Goal: Information Seeking & Learning: Learn about a topic

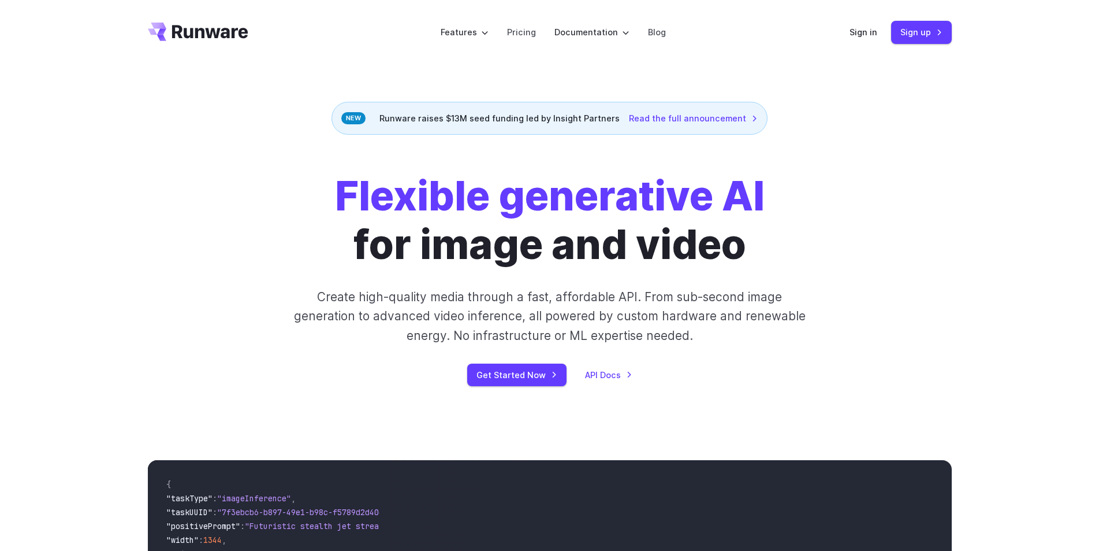
click at [284, 144] on div "Flexible generative AI for image and video Create high-quality media through a …" at bounding box center [549, 279] width 1099 height 288
drag, startPoint x: 410, startPoint y: 120, endPoint x: 581, endPoint y: 125, distance: 171.1
click at [581, 125] on div "Runware raises $13M seed funding led by Insight Partners Read the full announce…" at bounding box center [550, 118] width 436 height 33
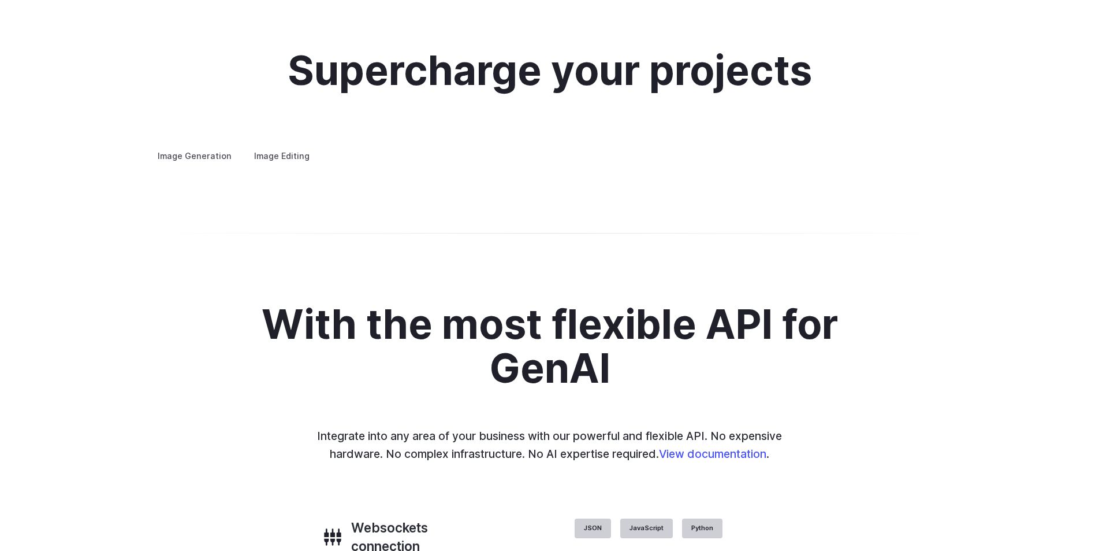
scroll to position [2213, 0]
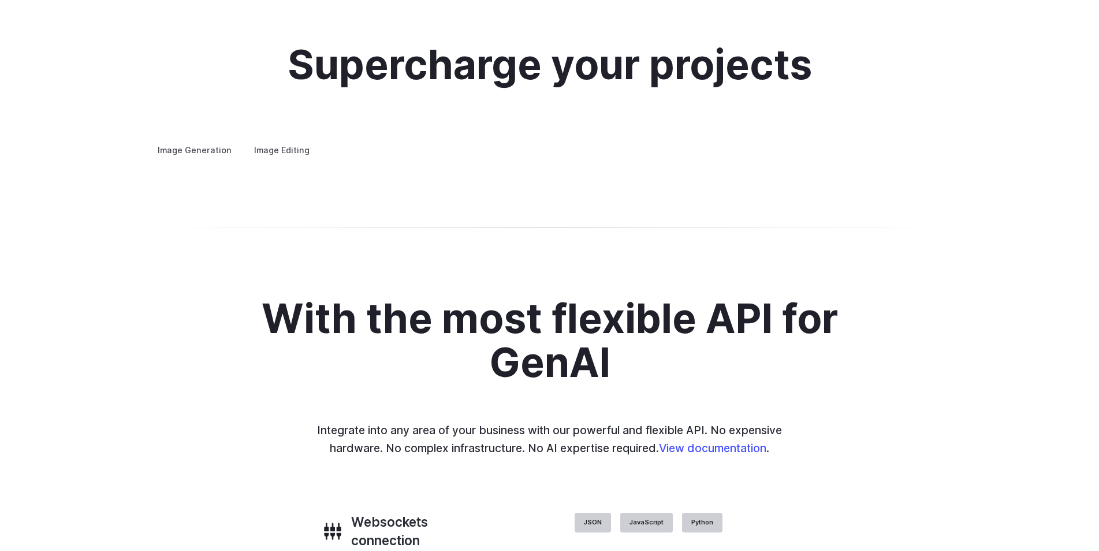
click at [0, 0] on summary "Architecture" at bounding box center [0, 0] width 0 height 0
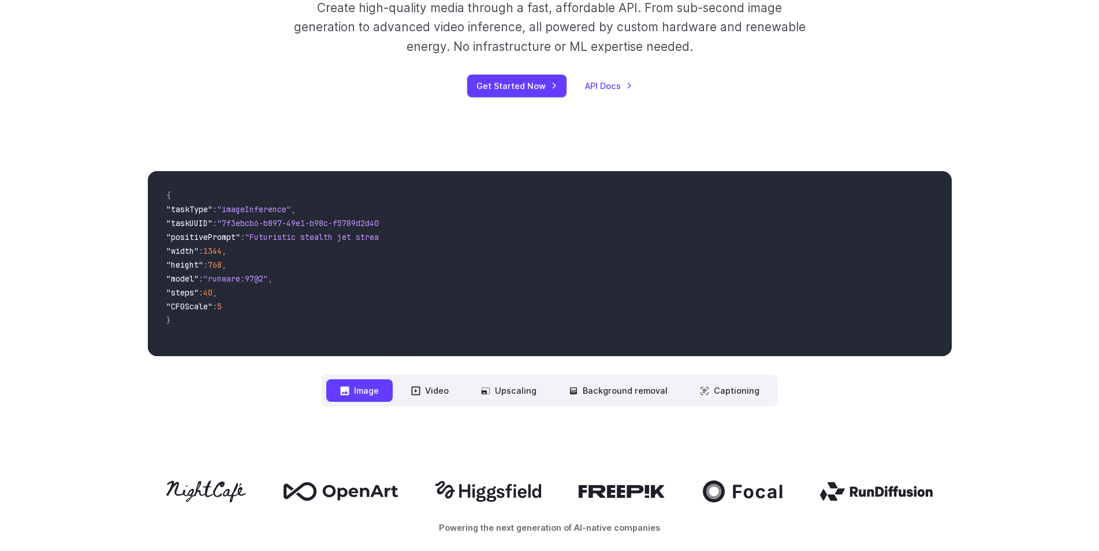
scroll to position [246, 0]
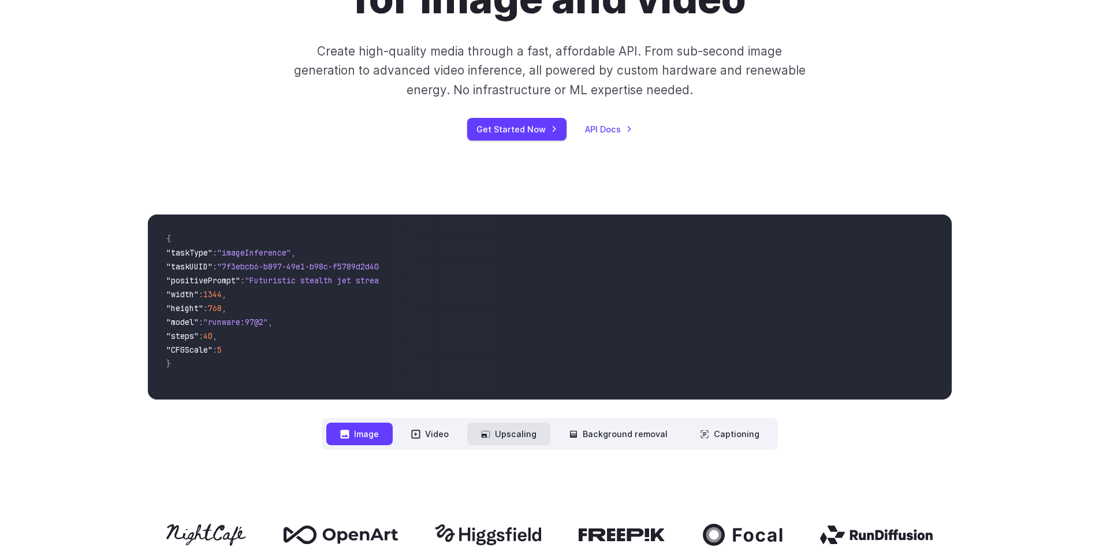
click at [511, 425] on button "Upscaling" at bounding box center [508, 433] width 83 height 23
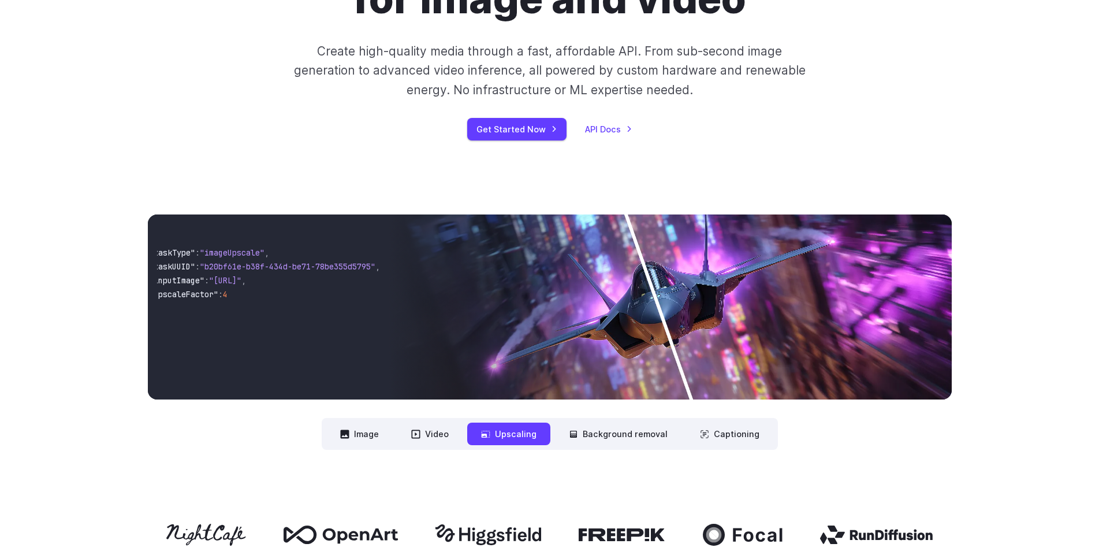
scroll to position [0, 0]
click at [614, 434] on button "Background removal" at bounding box center [618, 433] width 127 height 23
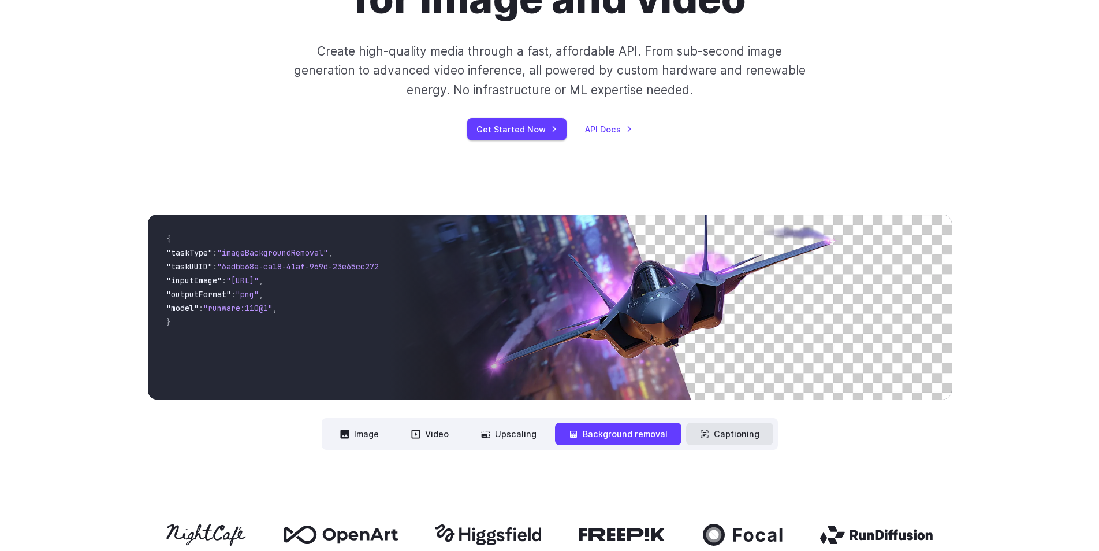
click at [712, 435] on button "Captioning" at bounding box center [729, 433] width 87 height 23
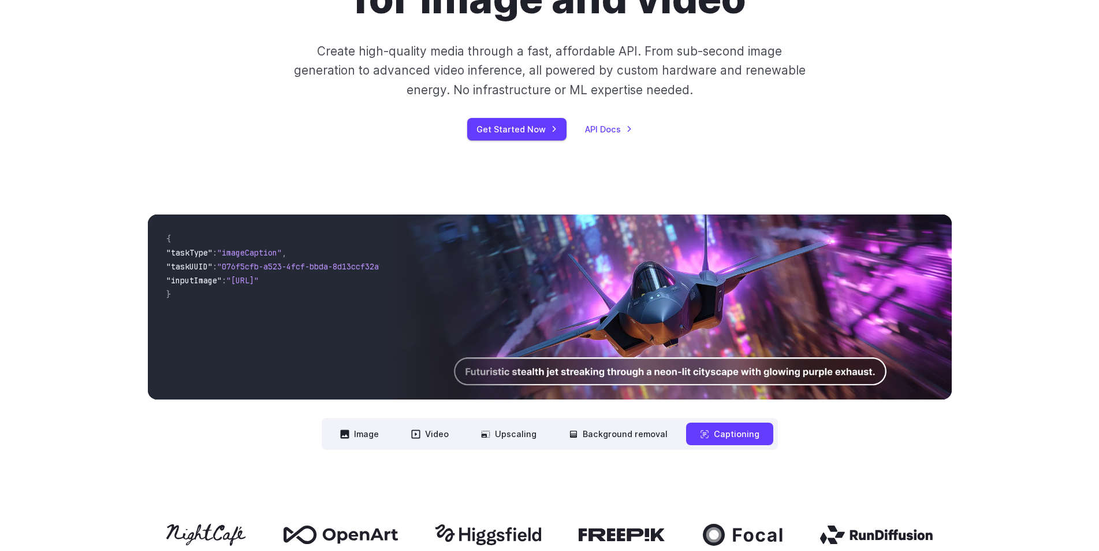
click at [627, 378] on img at bounding box center [670, 306] width 563 height 185
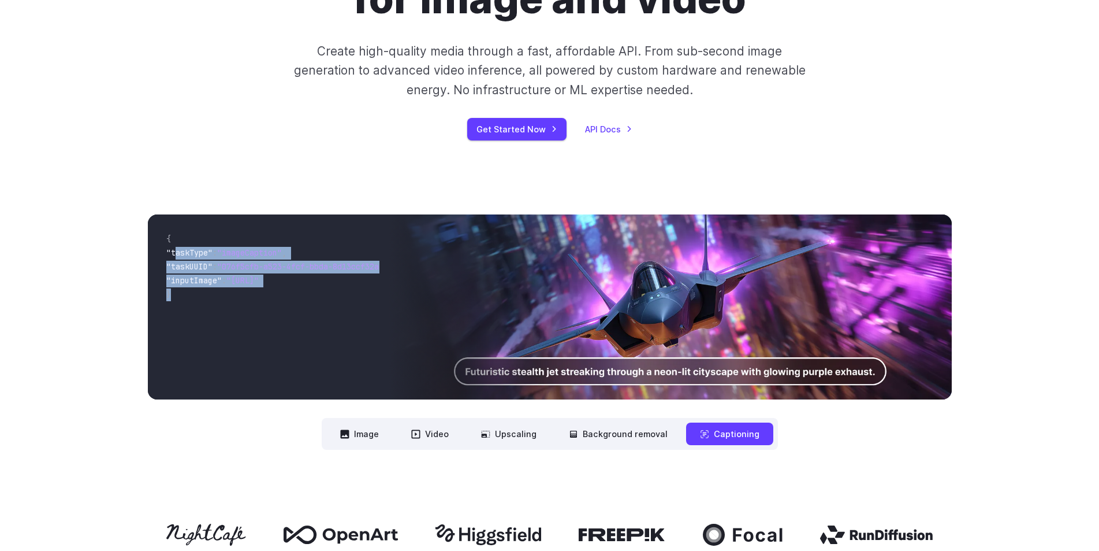
scroll to position [0, 79]
drag, startPoint x: 177, startPoint y: 250, endPoint x: 378, endPoint y: 295, distance: 205.9
click at [378, 295] on pre "{ "taskType" : "imageCaption" , "taskUUID" : "076f5cfb-a523-4fcf-bbda-8d13ccf32…" at bounding box center [268, 307] width 223 height 166
click at [241, 280] on span ""https://runware.ai/assets/img/hero-image.jpg"" at bounding box center [225, 280] width 32 height 10
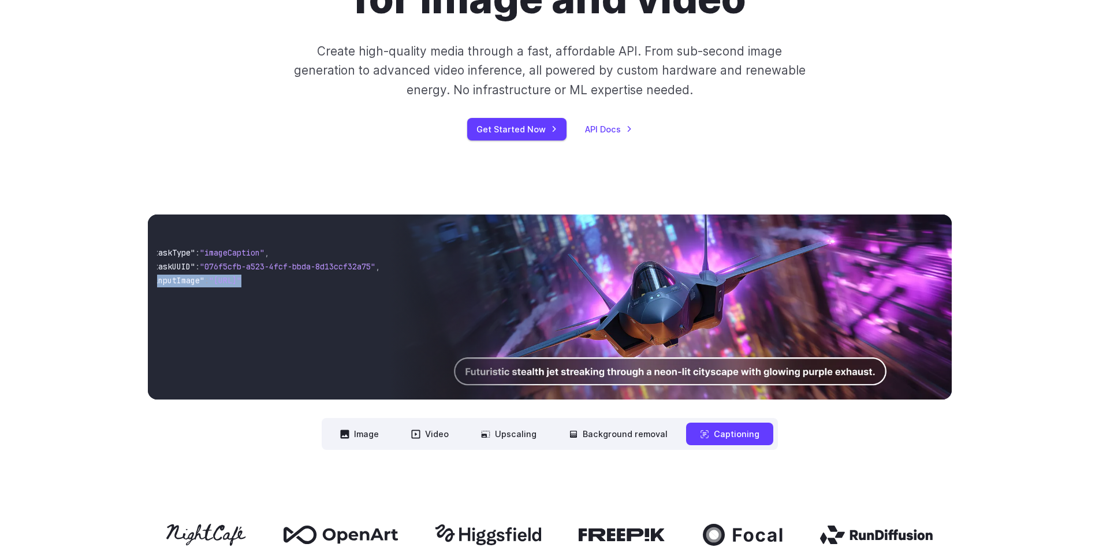
click at [241, 280] on span ""https://runware.ai/assets/img/hero-image.jpg"" at bounding box center [225, 280] width 32 height 10
drag, startPoint x: 276, startPoint y: 395, endPoint x: 266, endPoint y: 392, distance: 9.9
click at [265, 393] on div "{ "taskType" : "imageCaption" , "taskUUID" : "076f5cfb-a523-4fcf-bbda-8d13ccf32…" at bounding box center [268, 306] width 241 height 185
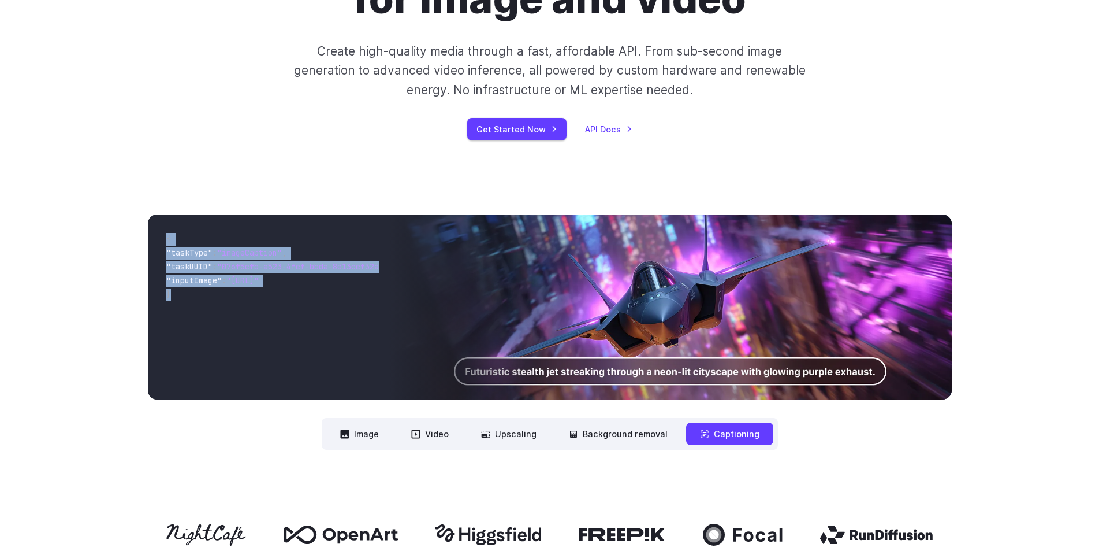
drag, startPoint x: 163, startPoint y: 233, endPoint x: 310, endPoint y: 303, distance: 163.1
click at [310, 303] on code "{ "taskType" : "imageCaption" , "taskUUID" : "076f5cfb-a523-4fcf-bbda-8d13ccf32…" at bounding box center [268, 307] width 223 height 166
copy code "{ "taskType" : "imageCaption" , "taskUUID" : "076f5cfb-a523-4fcf-bbda-8d13ccf32…"
click at [599, 125] on link "API Docs" at bounding box center [608, 128] width 47 height 13
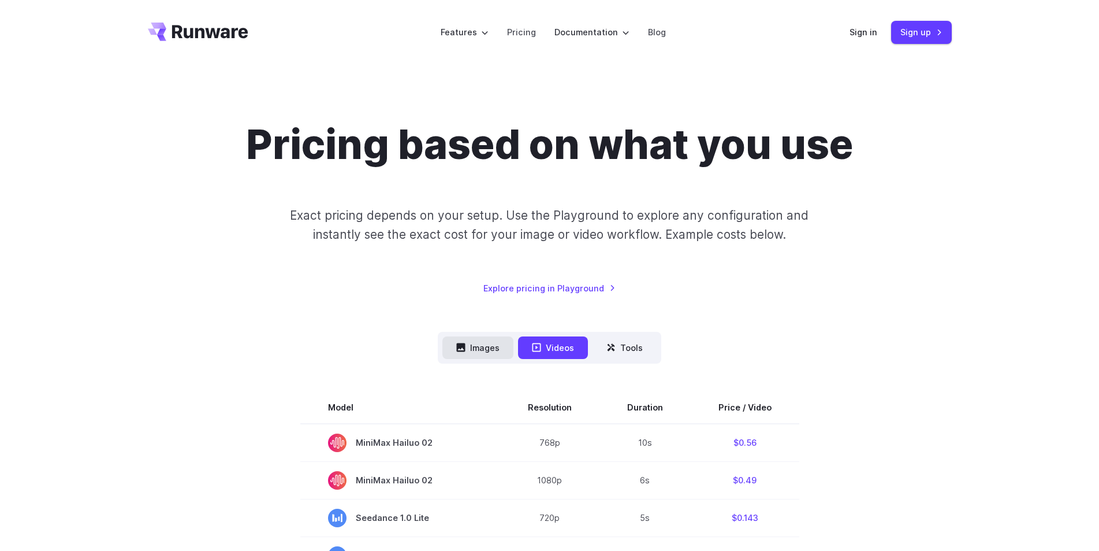
click at [492, 350] on button "Images" at bounding box center [478, 347] width 71 height 23
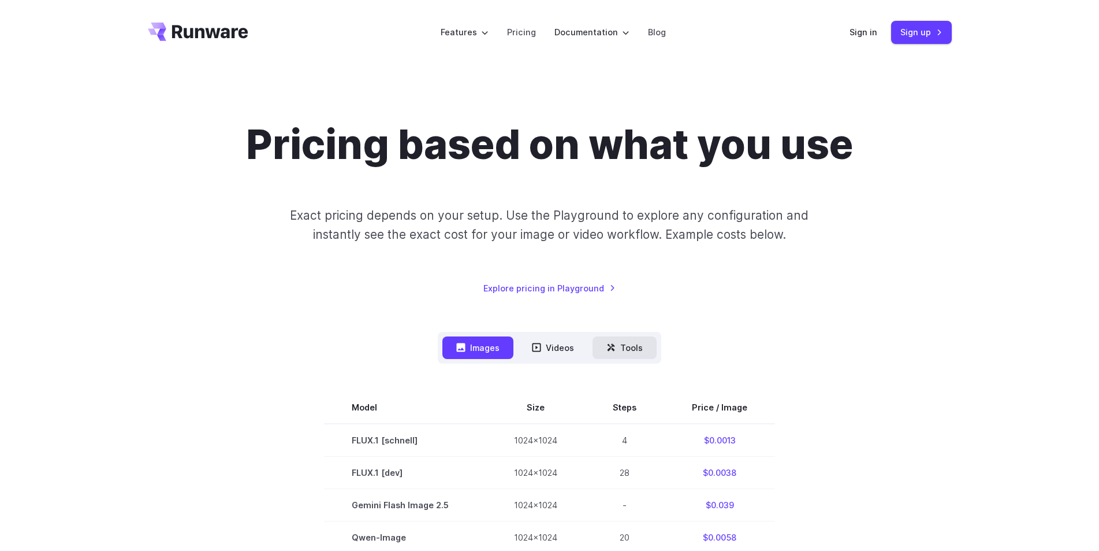
click at [615, 355] on button "Tools" at bounding box center [625, 347] width 64 height 23
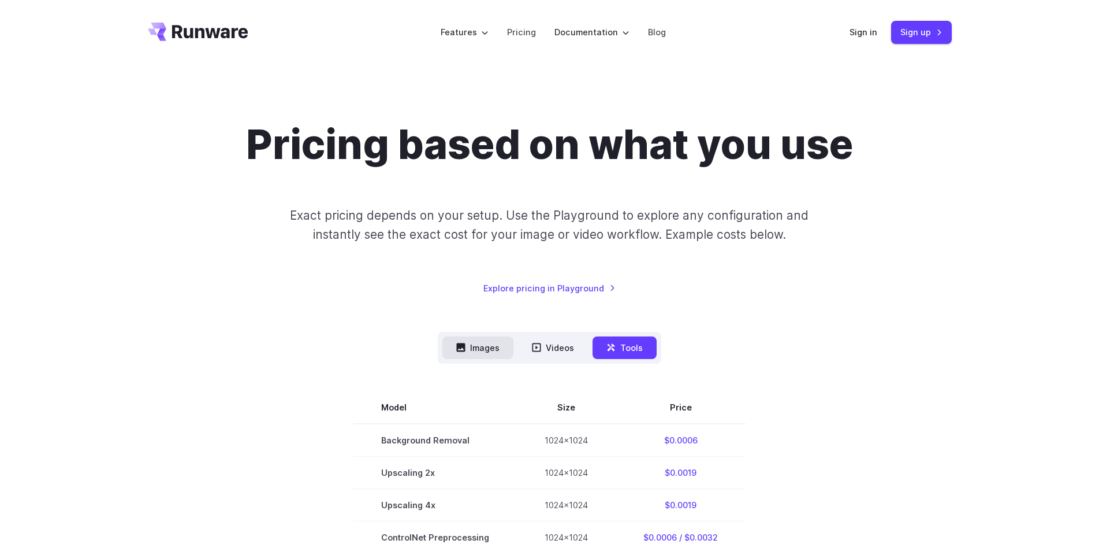
click at [481, 343] on button "Images" at bounding box center [478, 347] width 71 height 23
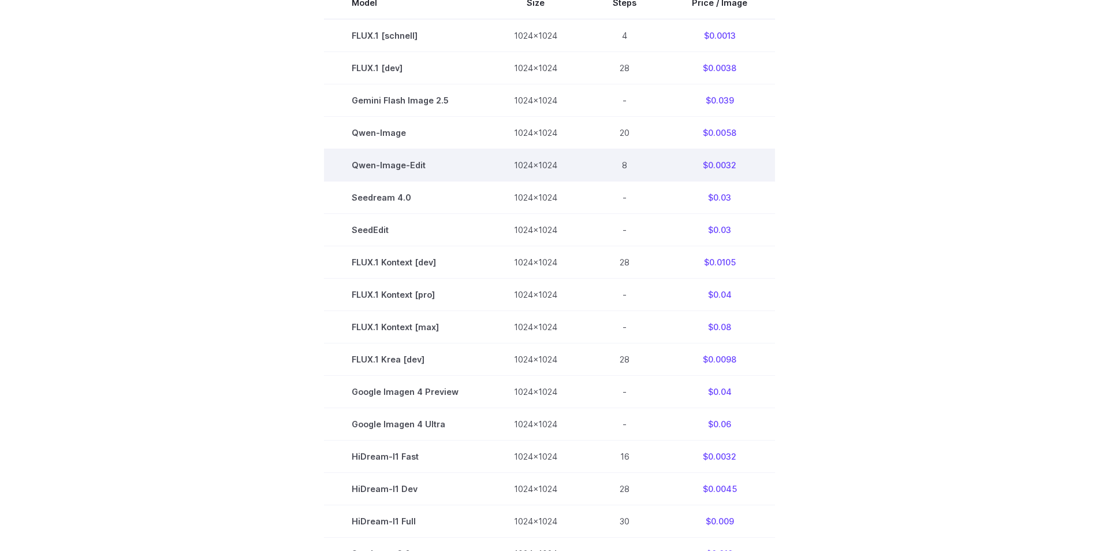
scroll to position [289, 0]
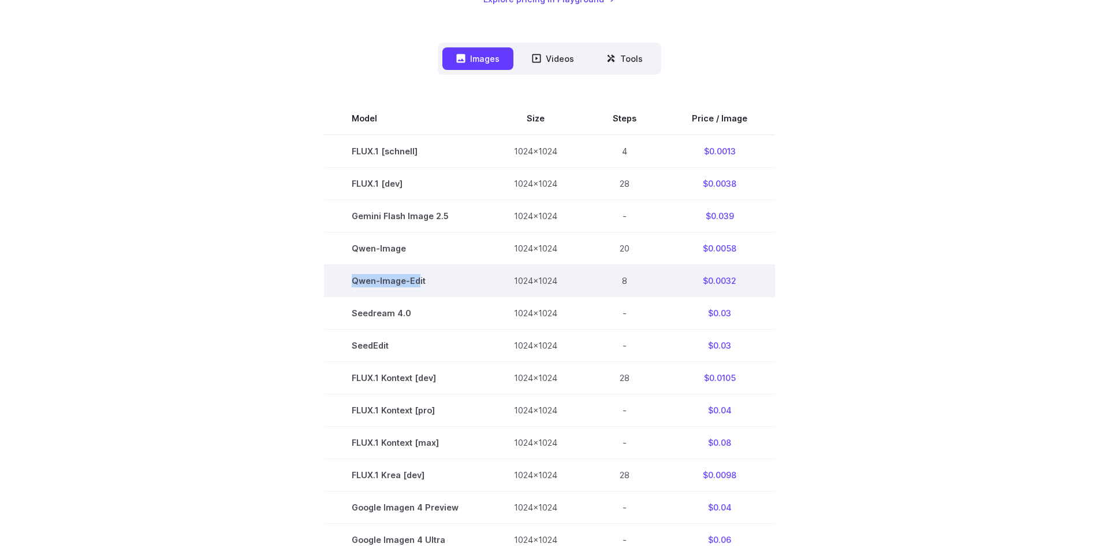
drag, startPoint x: 422, startPoint y: 286, endPoint x: 334, endPoint y: 284, distance: 87.8
click at [334, 284] on td "Qwen-Image-Edit" at bounding box center [405, 280] width 162 height 32
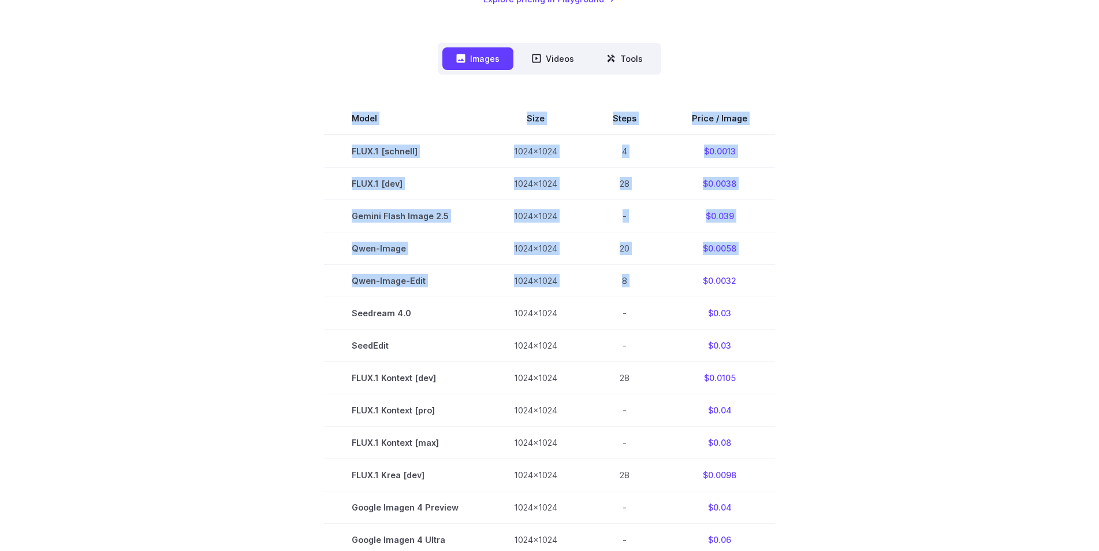
drag, startPoint x: 703, startPoint y: 283, endPoint x: 804, endPoint y: 283, distance: 101.1
click at [804, 283] on section "Model Size Steps Price / Image FLUX.1 [schnell] 1024x1024 4 $0.0013 FLUX.1 [dev…" at bounding box center [550, 442] width 804 height 680
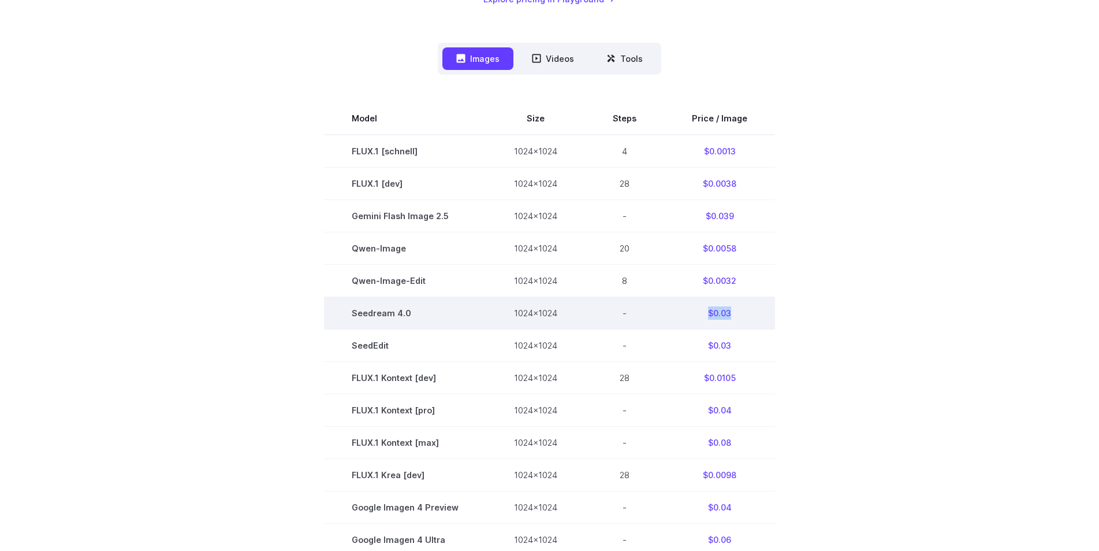
drag, startPoint x: 737, startPoint y: 319, endPoint x: 705, endPoint y: 317, distance: 31.9
click at [705, 317] on td "$0.03" at bounding box center [719, 312] width 111 height 32
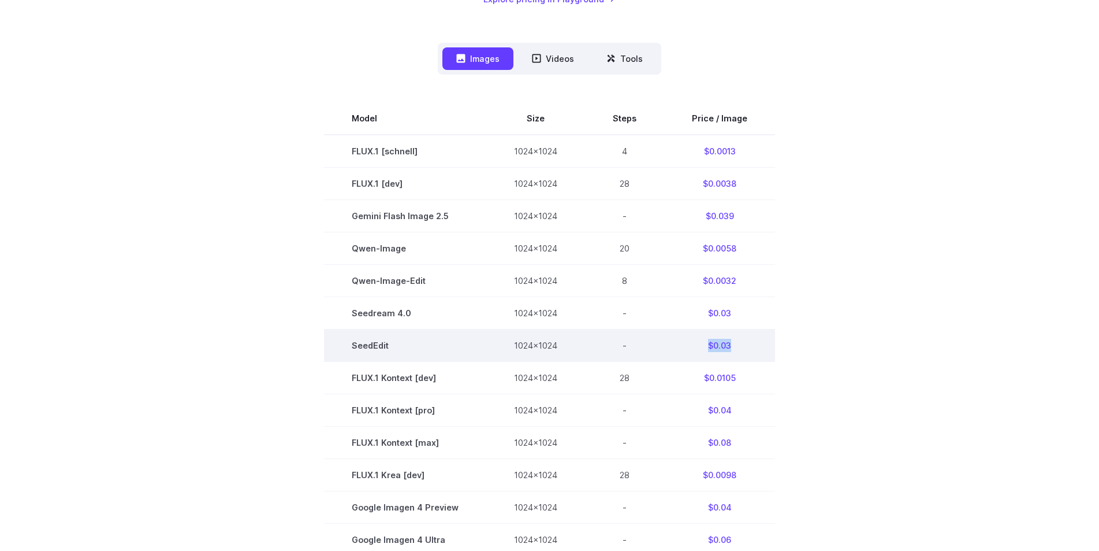
drag, startPoint x: 736, startPoint y: 348, endPoint x: 694, endPoint y: 353, distance: 42.4
click at [694, 353] on td "$0.03" at bounding box center [719, 345] width 111 height 32
drag, startPoint x: 358, startPoint y: 344, endPoint x: 391, endPoint y: 344, distance: 33.5
click at [391, 344] on td "SeedEdit" at bounding box center [405, 345] width 162 height 32
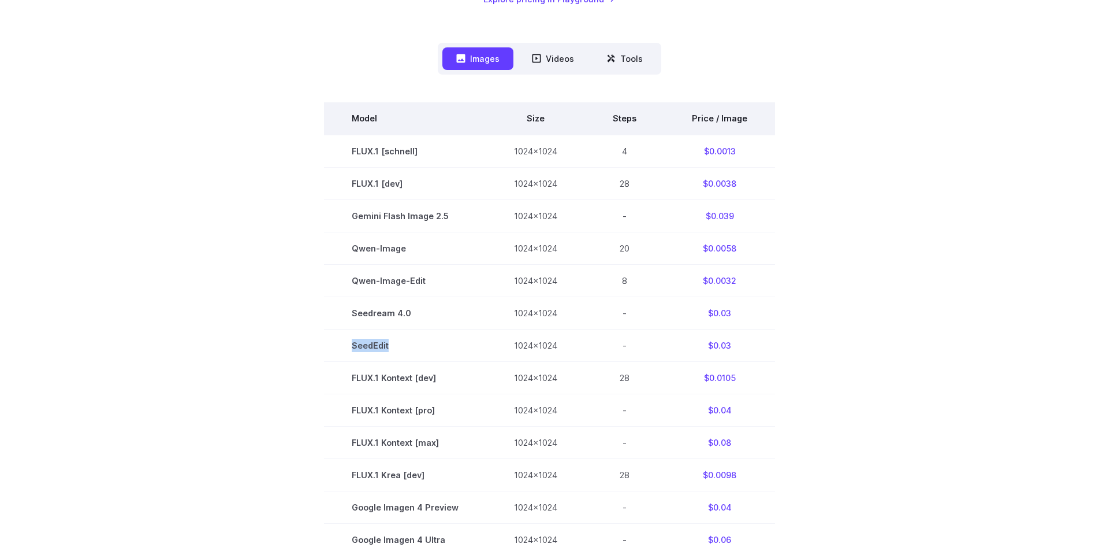
scroll to position [231, 0]
